Goal: Contribute content

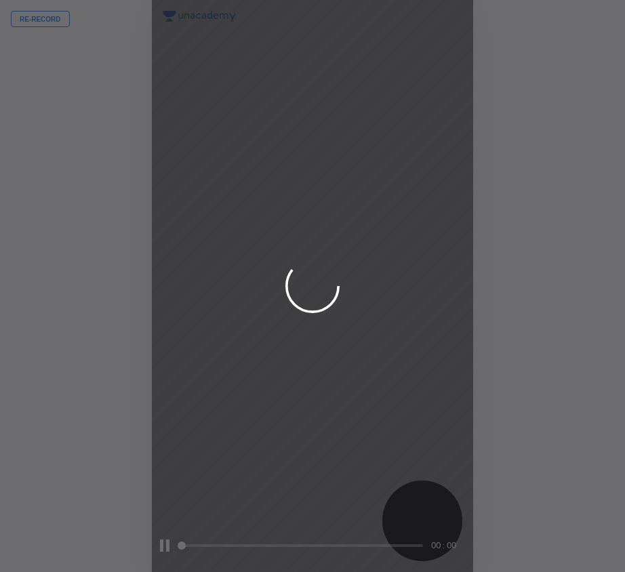
scroll to position [572, 408]
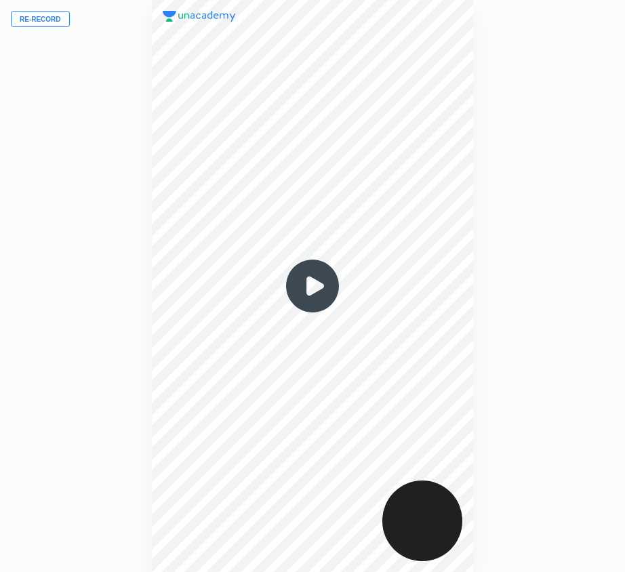
click at [314, 285] on img at bounding box center [312, 285] width 65 height 65
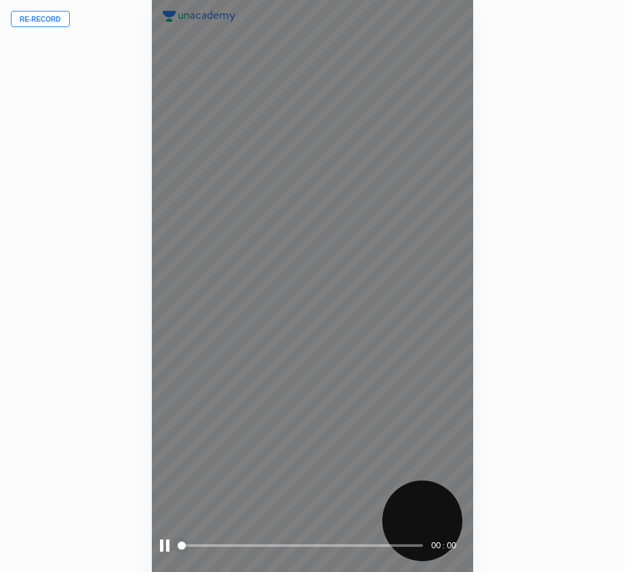
click at [316, 285] on div "00 : 00" at bounding box center [313, 286] width 322 height 572
drag, startPoint x: 227, startPoint y: 547, endPoint x: 203, endPoint y: 545, distance: 23.8
click at [228, 547] on span at bounding box center [301, 545] width 243 height 20
click at [47, 20] on button "Re-record" at bounding box center [40, 19] width 59 height 16
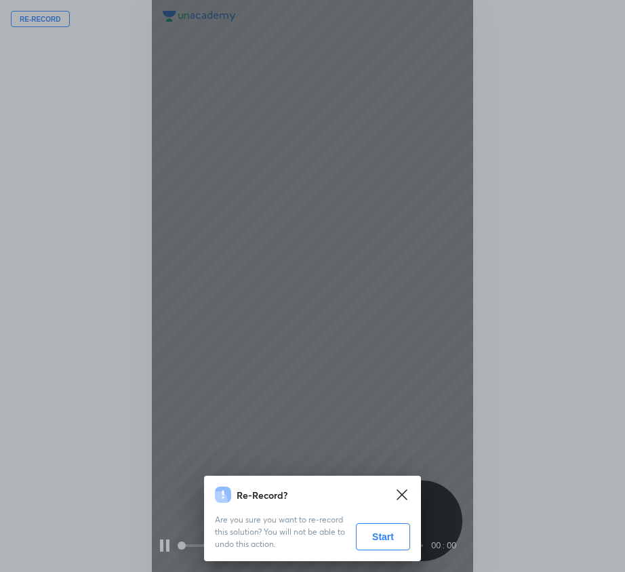
click at [394, 534] on button "Start" at bounding box center [383, 536] width 54 height 27
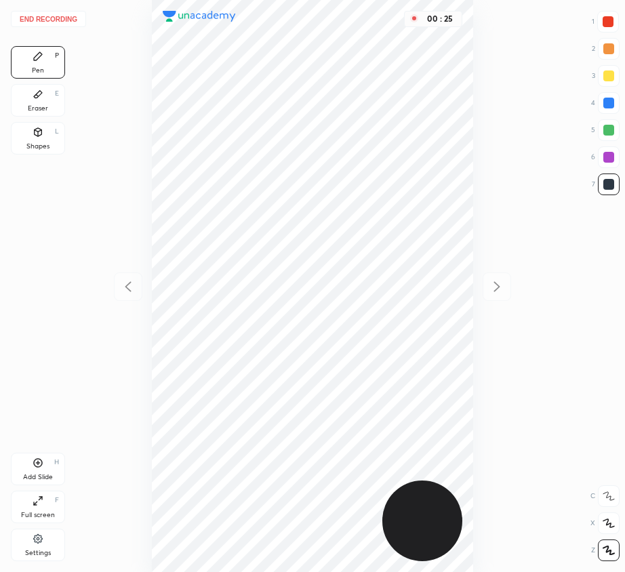
click at [64, 16] on button "End recording" at bounding box center [48, 19] width 75 height 16
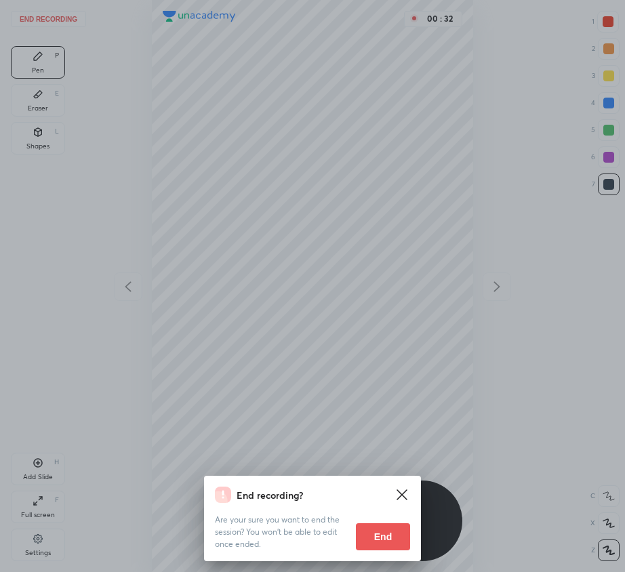
click at [395, 532] on button "End" at bounding box center [383, 536] width 54 height 27
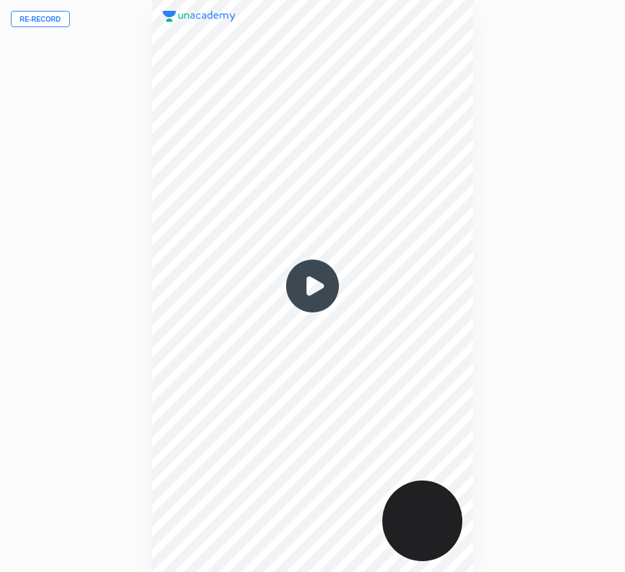
click at [314, 282] on img at bounding box center [312, 285] width 65 height 65
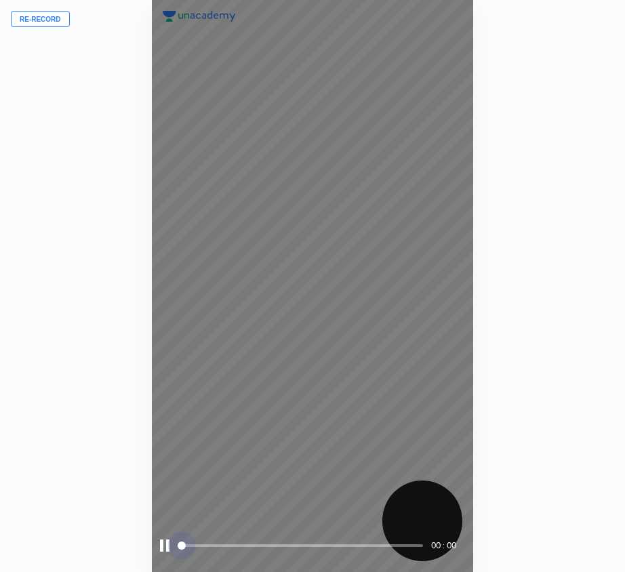
drag, startPoint x: 196, startPoint y: 543, endPoint x: 331, endPoint y: 545, distance: 135.5
click at [332, 545] on span at bounding box center [301, 545] width 243 height 20
drag, startPoint x: 303, startPoint y: 541, endPoint x: 294, endPoint y: 539, distance: 9.7
click at [297, 539] on span at bounding box center [301, 545] width 243 height 20
